Goal: Use online tool/utility: Utilize a website feature to perform a specific function

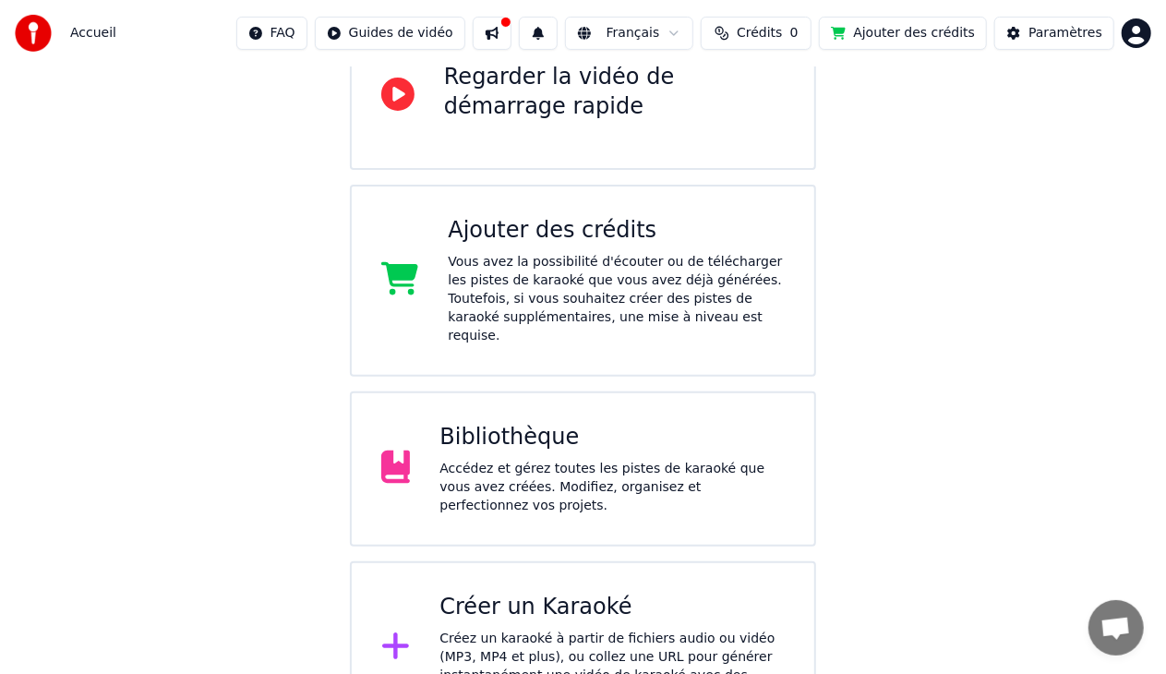
scroll to position [231, 0]
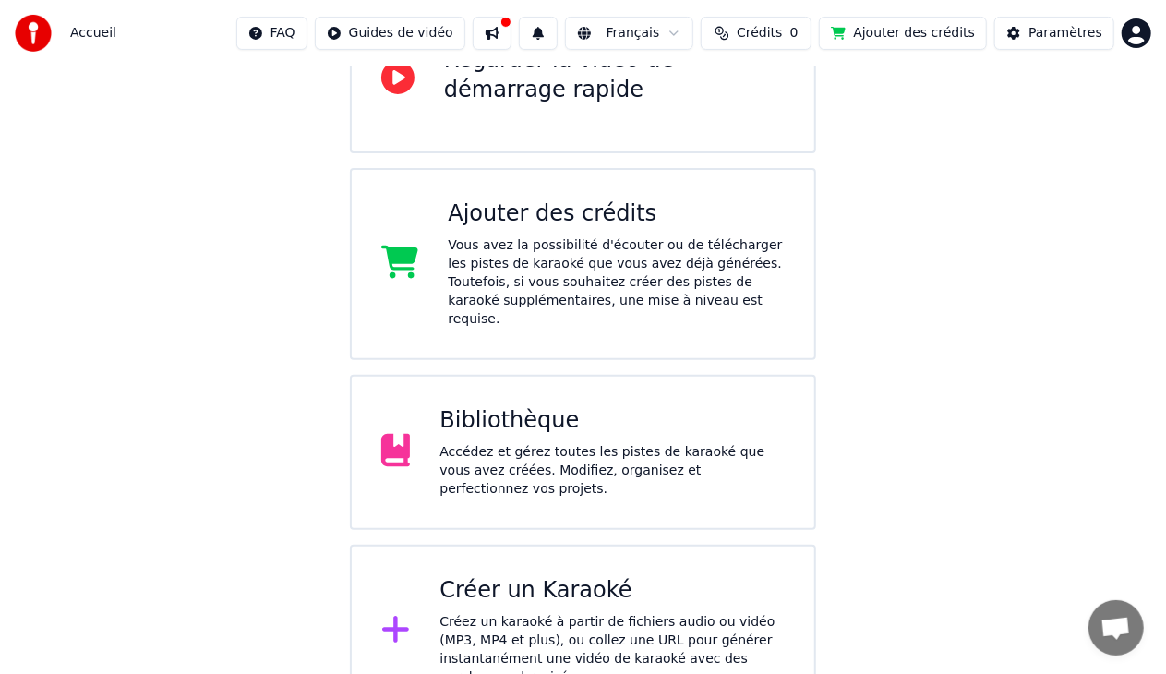
click at [587, 581] on div "Créer un Karaoké Créez un karaoké à partir de fichiers audio ou vidéo (MP3, MP4…" at bounding box center [611, 631] width 345 height 111
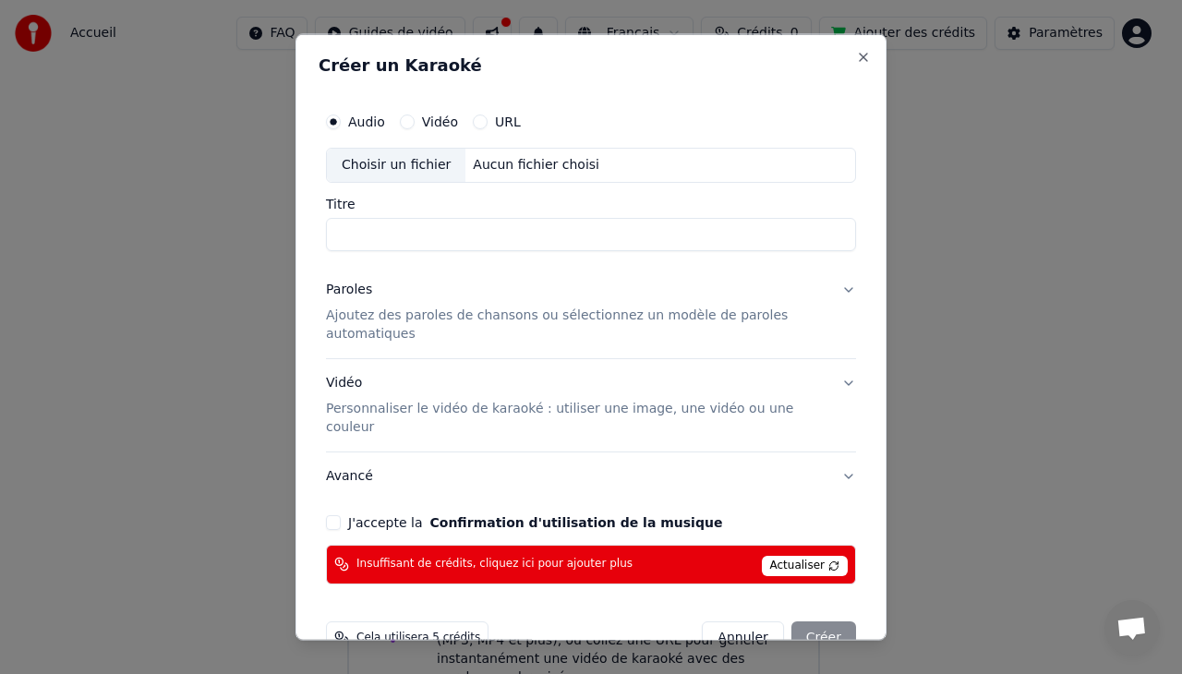
click at [792, 555] on span "Actualiser" at bounding box center [805, 565] width 87 height 20
click at [856, 61] on button "Close" at bounding box center [863, 57] width 15 height 15
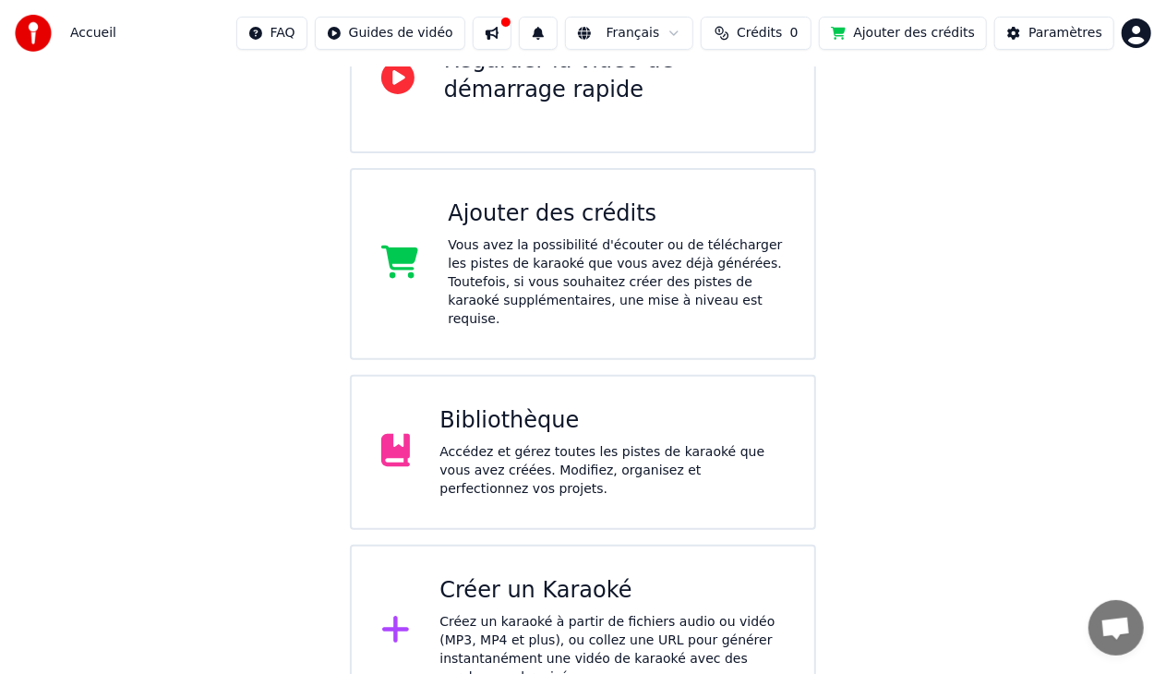
click at [521, 266] on div "Vous avez la possibilité d'écouter ou de télécharger les pistes de karaoké que …" at bounding box center [616, 282] width 337 height 92
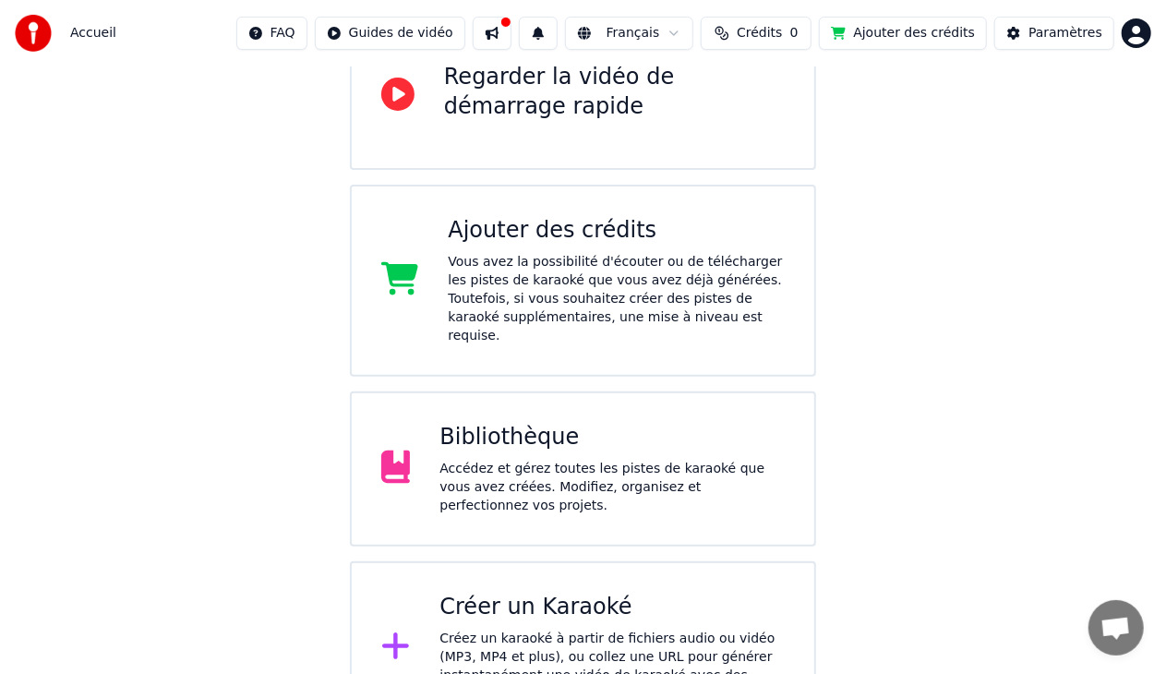
scroll to position [231, 0]
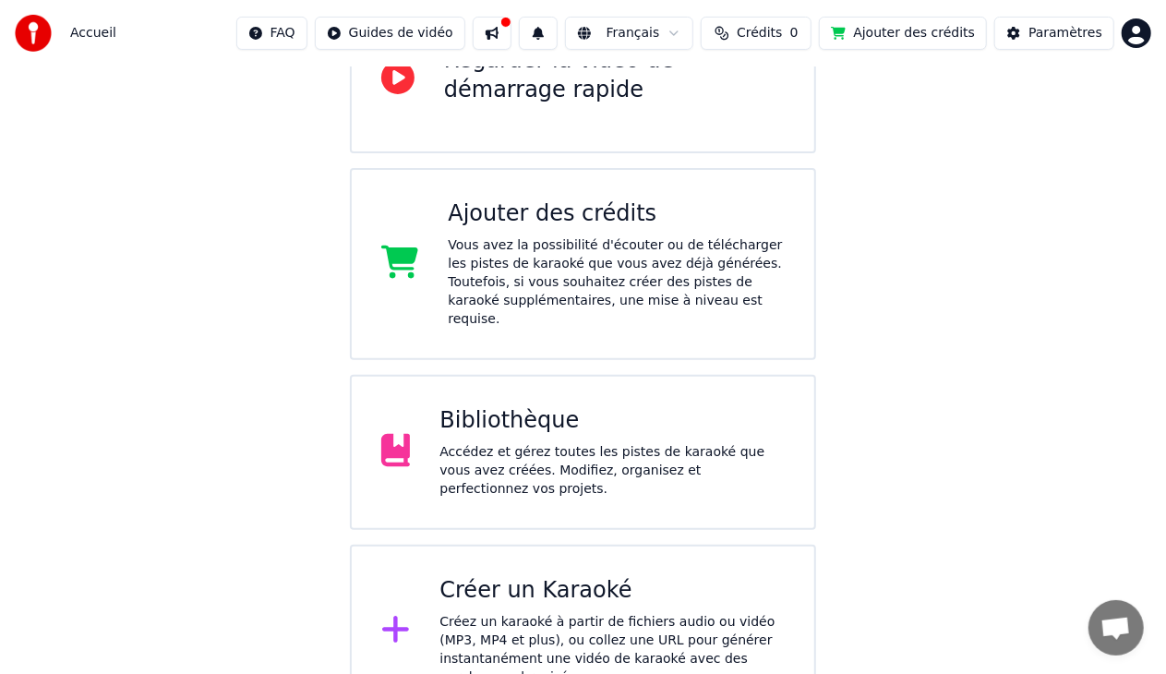
click at [698, 548] on div "Créer un Karaoké Créez un karaoké à partir de fichiers audio ou vidéo (MP3, MP4…" at bounding box center [583, 632] width 466 height 174
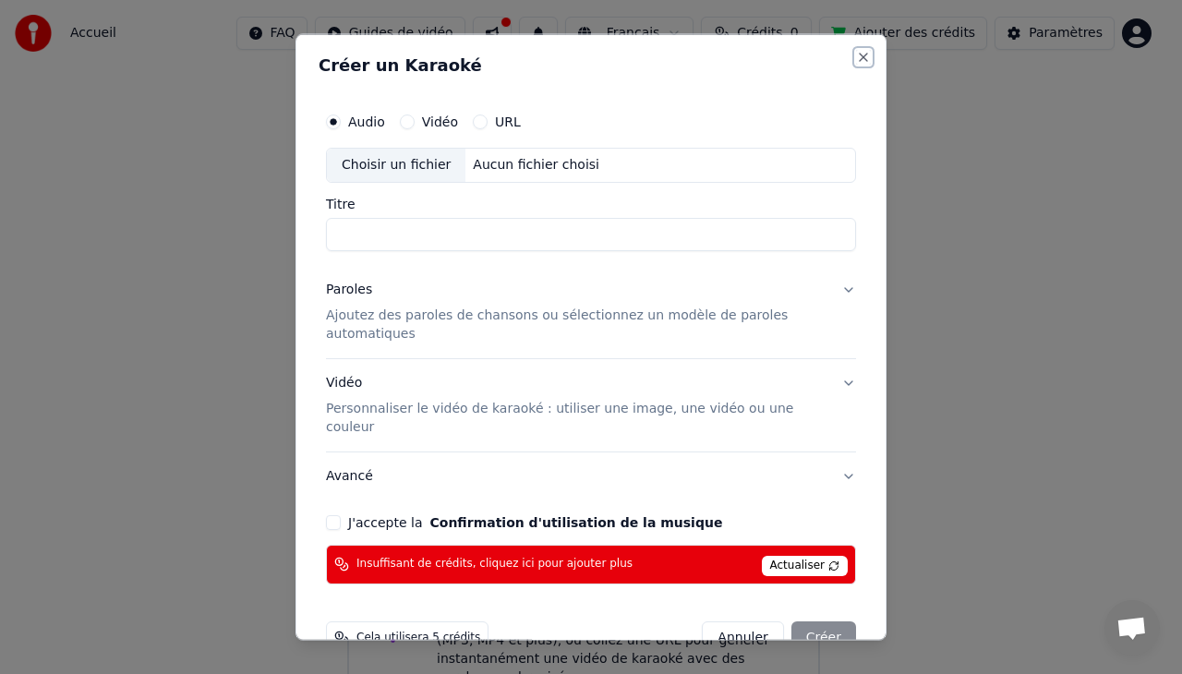
click at [856, 61] on button "Close" at bounding box center [863, 57] width 15 height 15
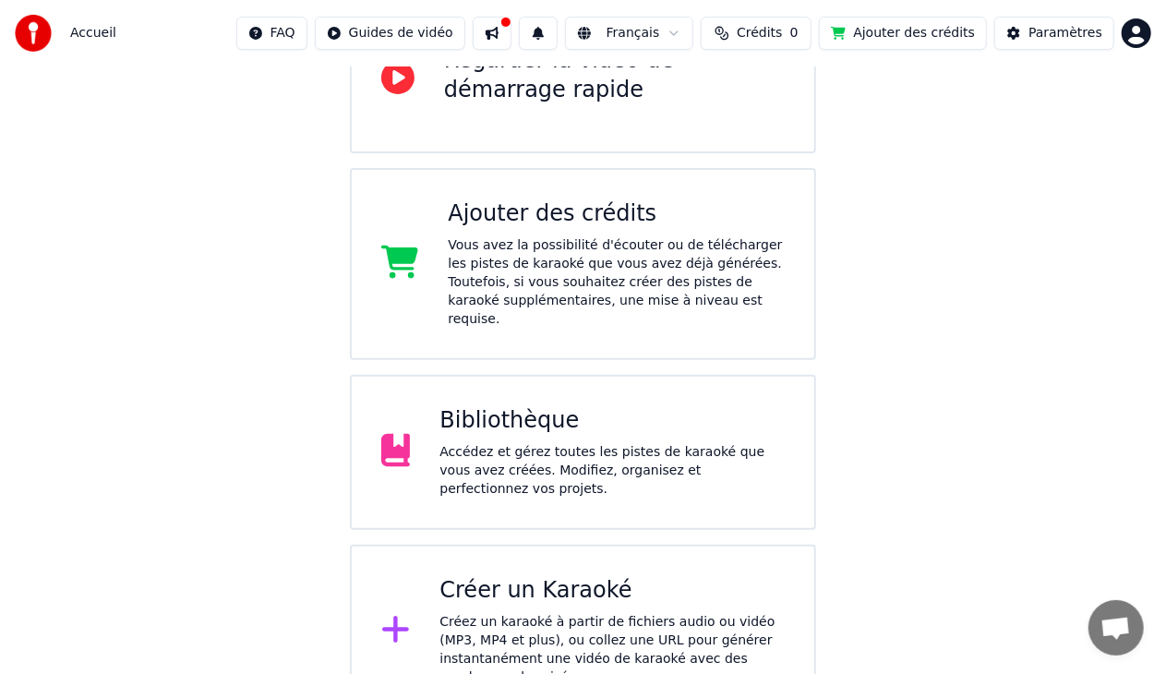
click at [511, 31] on button at bounding box center [492, 33] width 39 height 33
